Goal: Find specific page/section: Find specific page/section

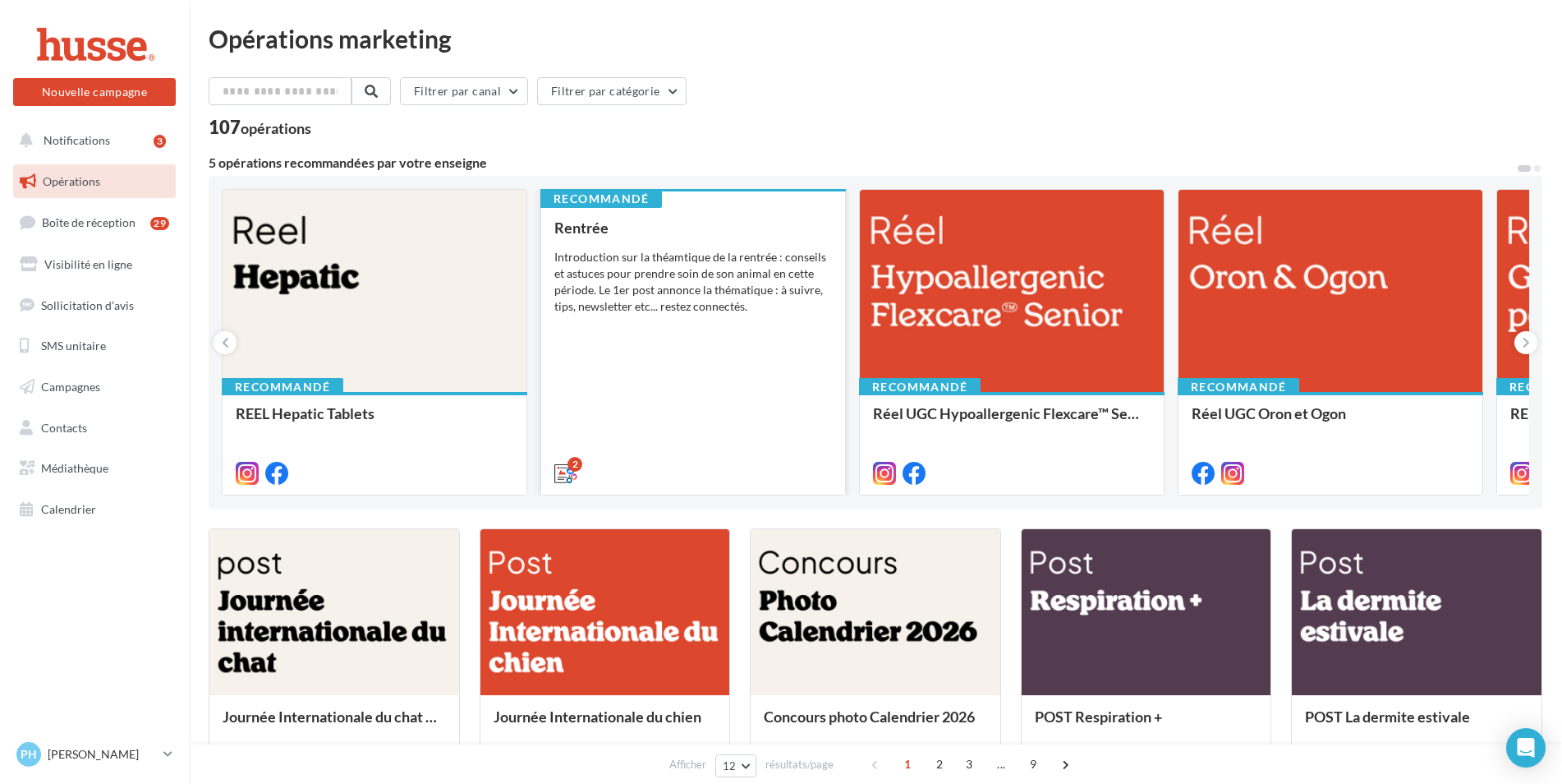
click at [645, 263] on div "Introduction sur la théamtique de la rentrée : conseils et astuces pour prendre…" at bounding box center [693, 281] width 278 height 65
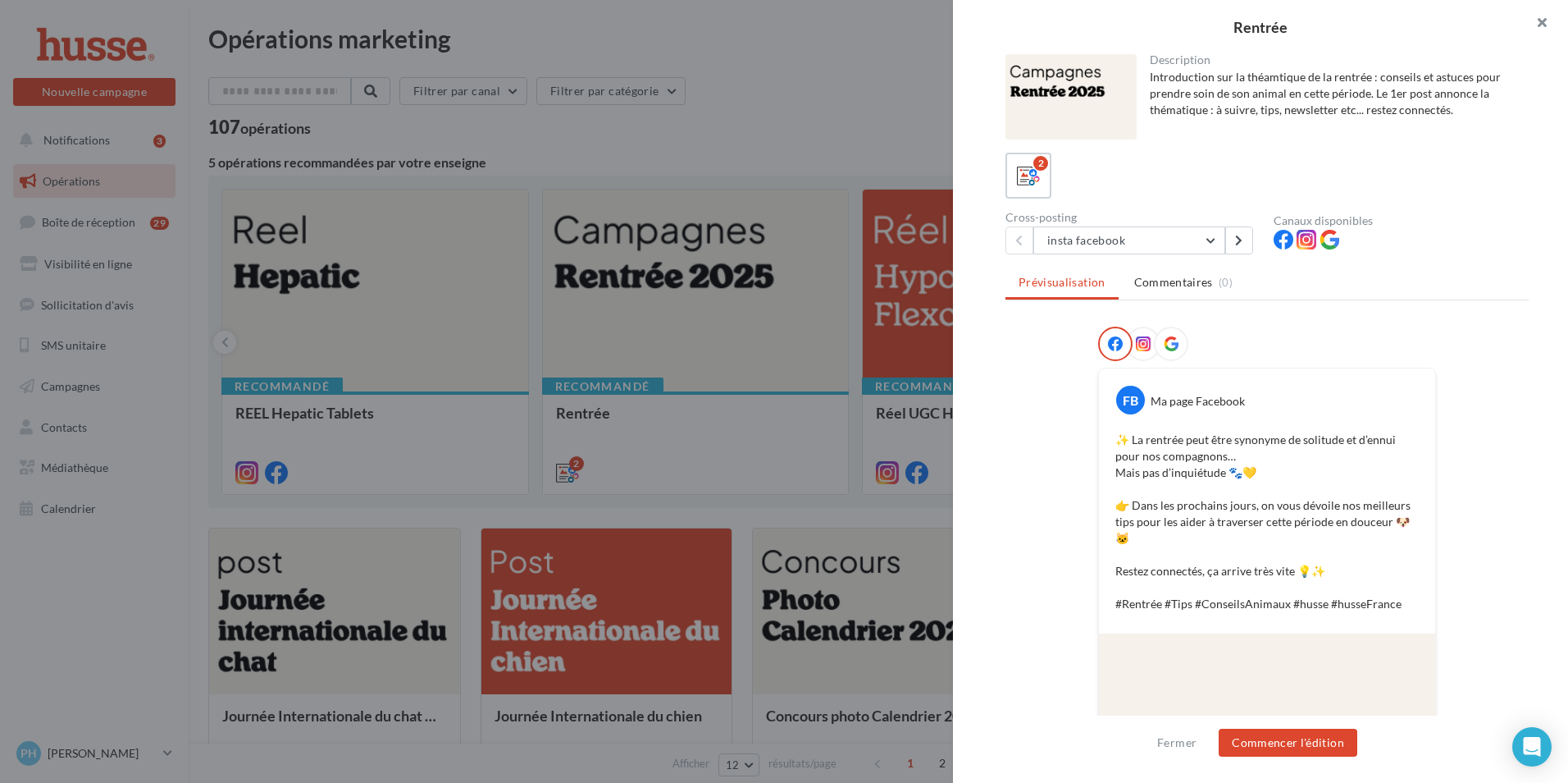
click at [1543, 21] on button "button" at bounding box center [1535, 24] width 65 height 49
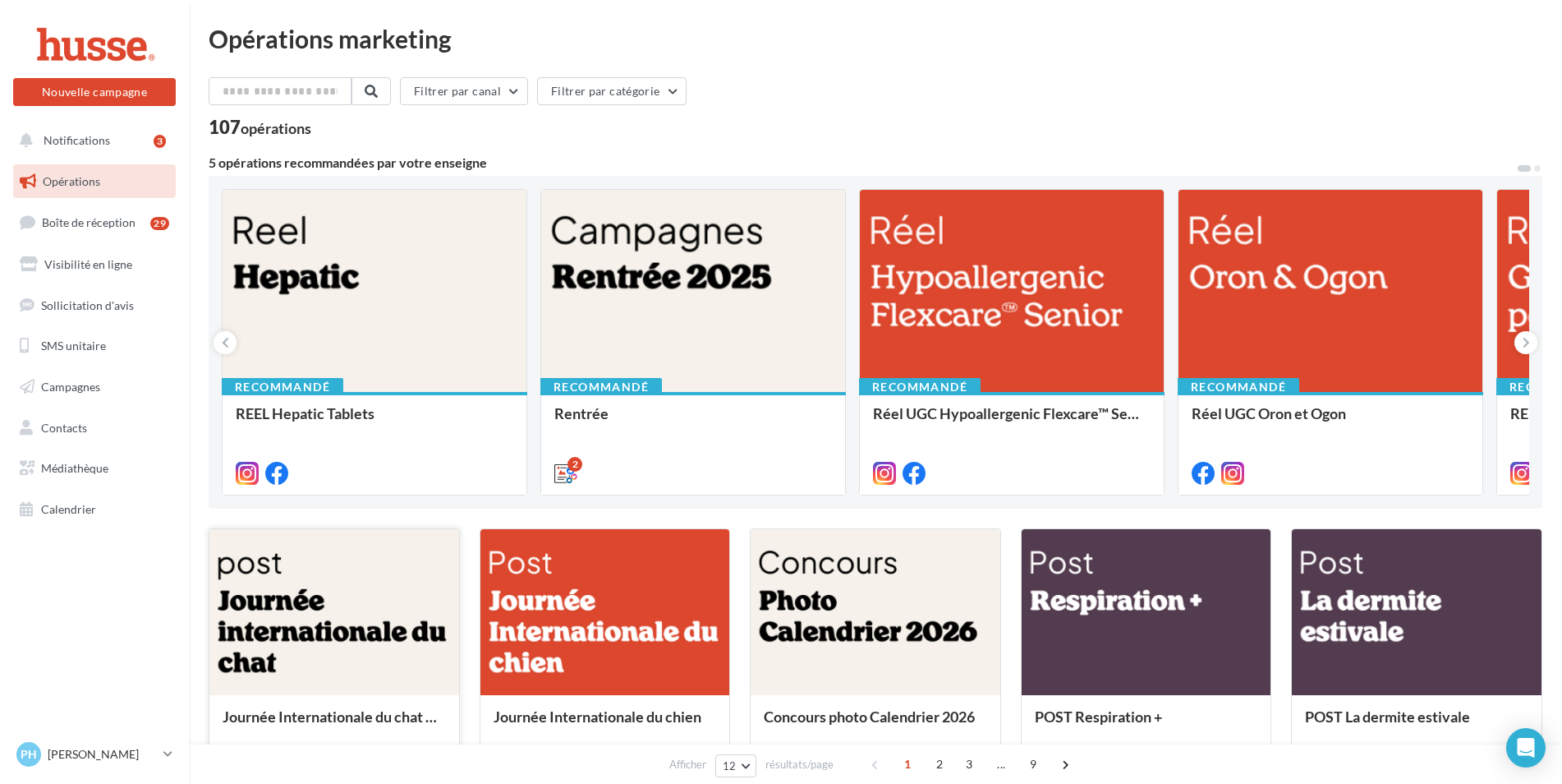
click at [315, 597] on div at bounding box center [334, 613] width 250 height 168
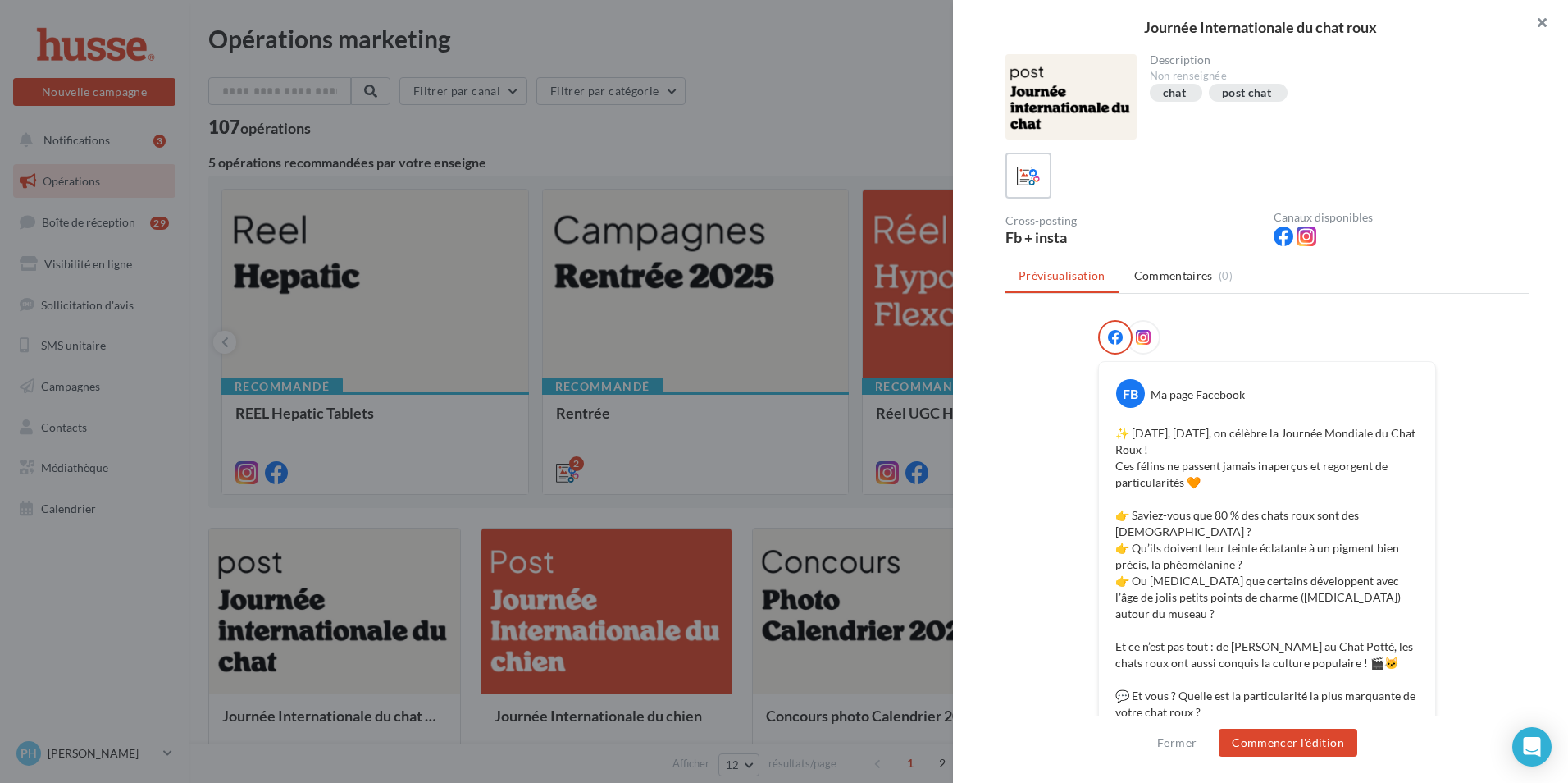
click at [1545, 18] on button "button" at bounding box center [1535, 24] width 65 height 49
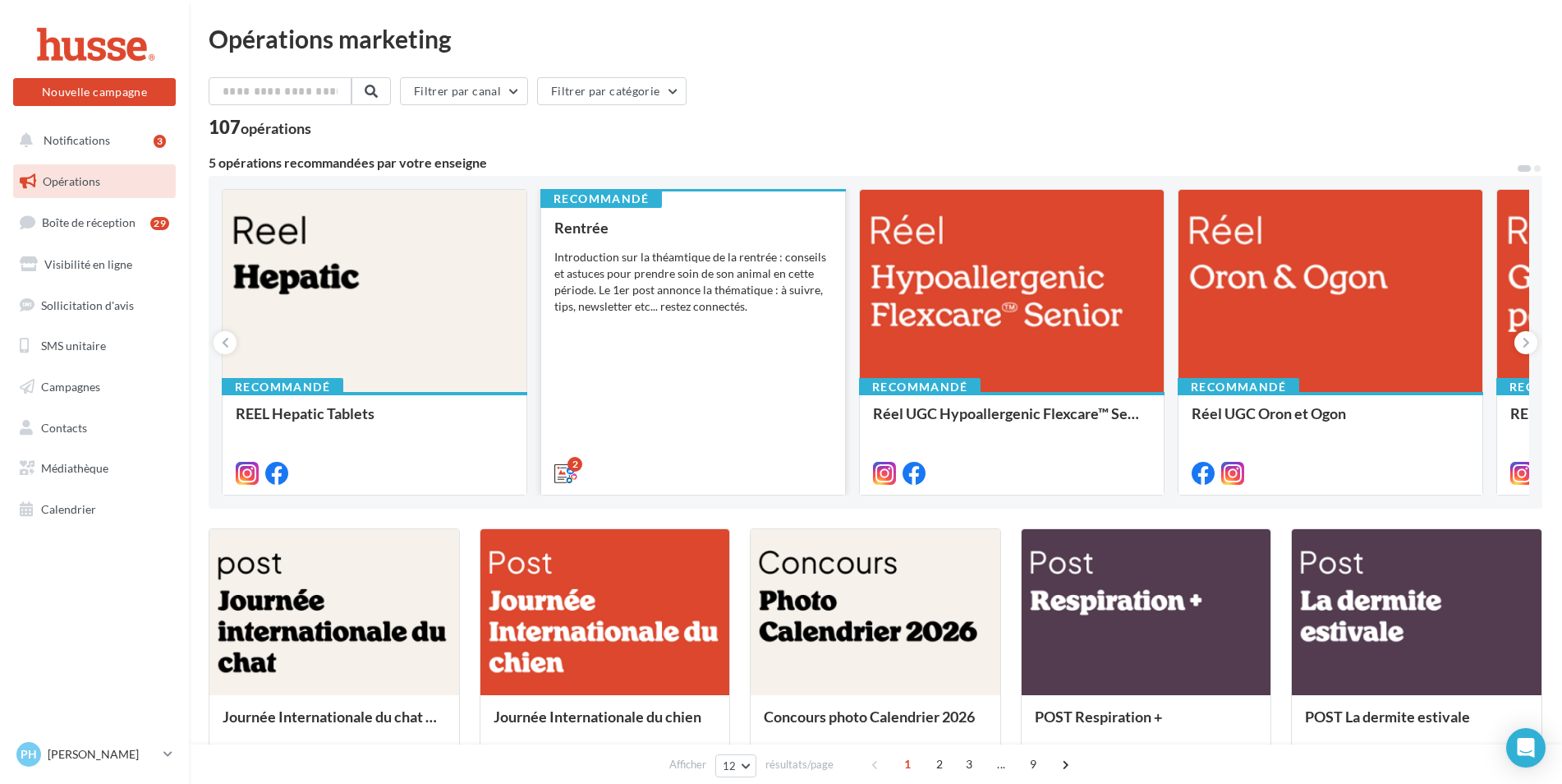
click at [712, 336] on div "Rentrée Introduction sur la théamtique de la rentrée : conseils et astuces pour…" at bounding box center [693, 349] width 278 height 260
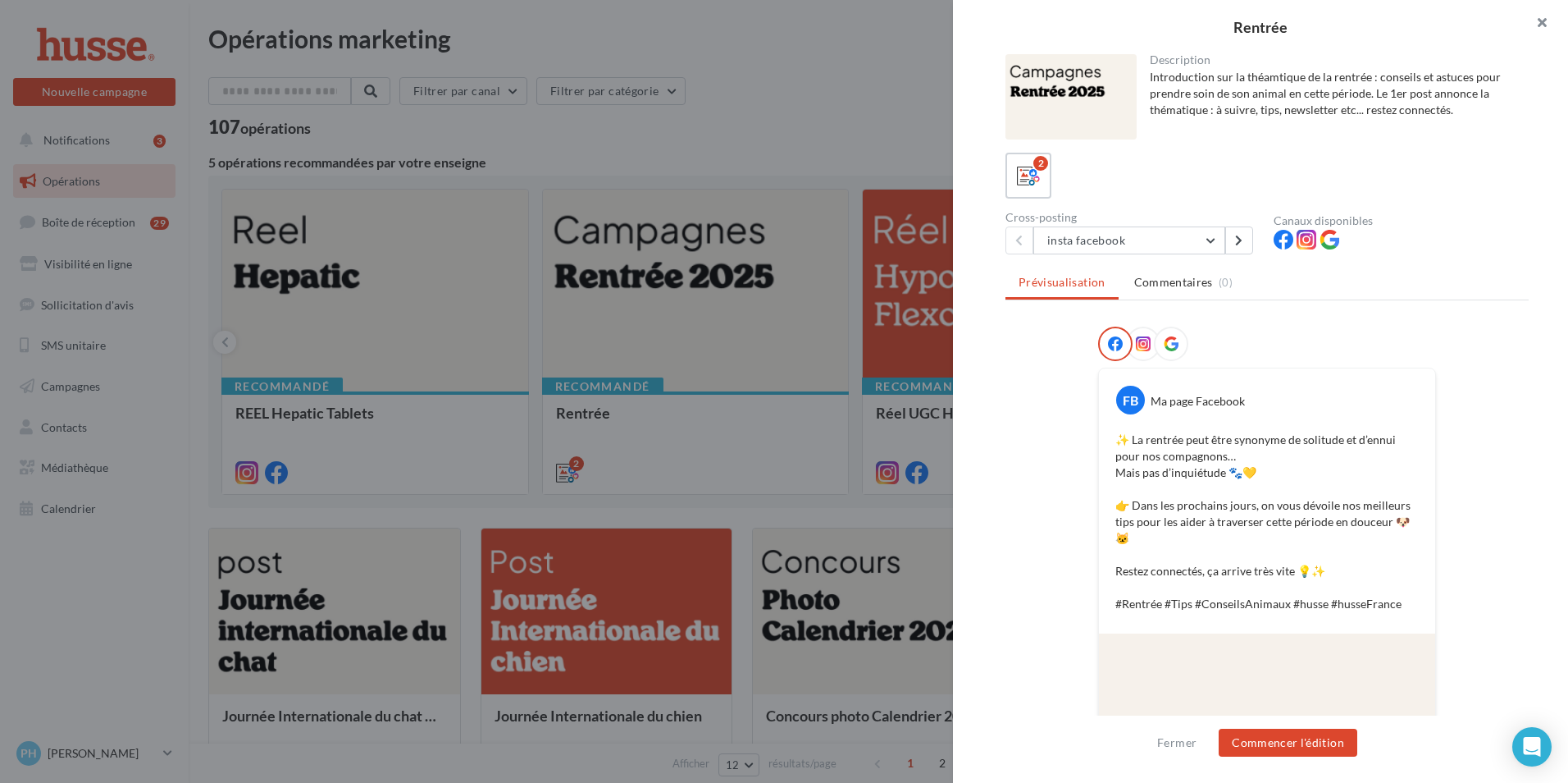
click at [1542, 19] on button "button" at bounding box center [1535, 24] width 65 height 49
